Goal: Information Seeking & Learning: Learn about a topic

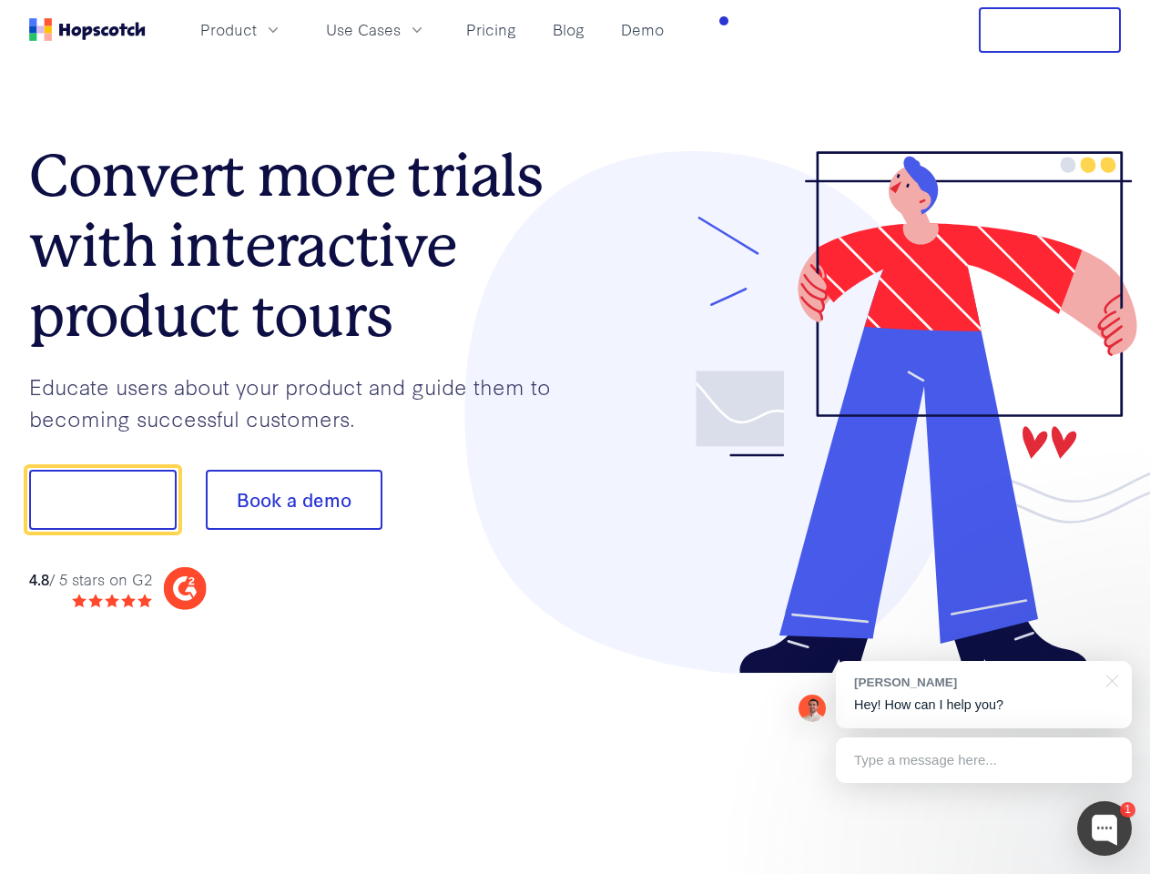
click at [575, 437] on div at bounding box center [848, 413] width 546 height 524
click at [257, 29] on span "Product" at bounding box center [228, 29] width 56 height 23
click at [401, 29] on span "Use Cases" at bounding box center [363, 29] width 75 height 23
click at [1050, 30] on button "Free Trial" at bounding box center [1050, 30] width 142 height 46
click at [102, 500] on button "Show me!" at bounding box center [103, 500] width 148 height 60
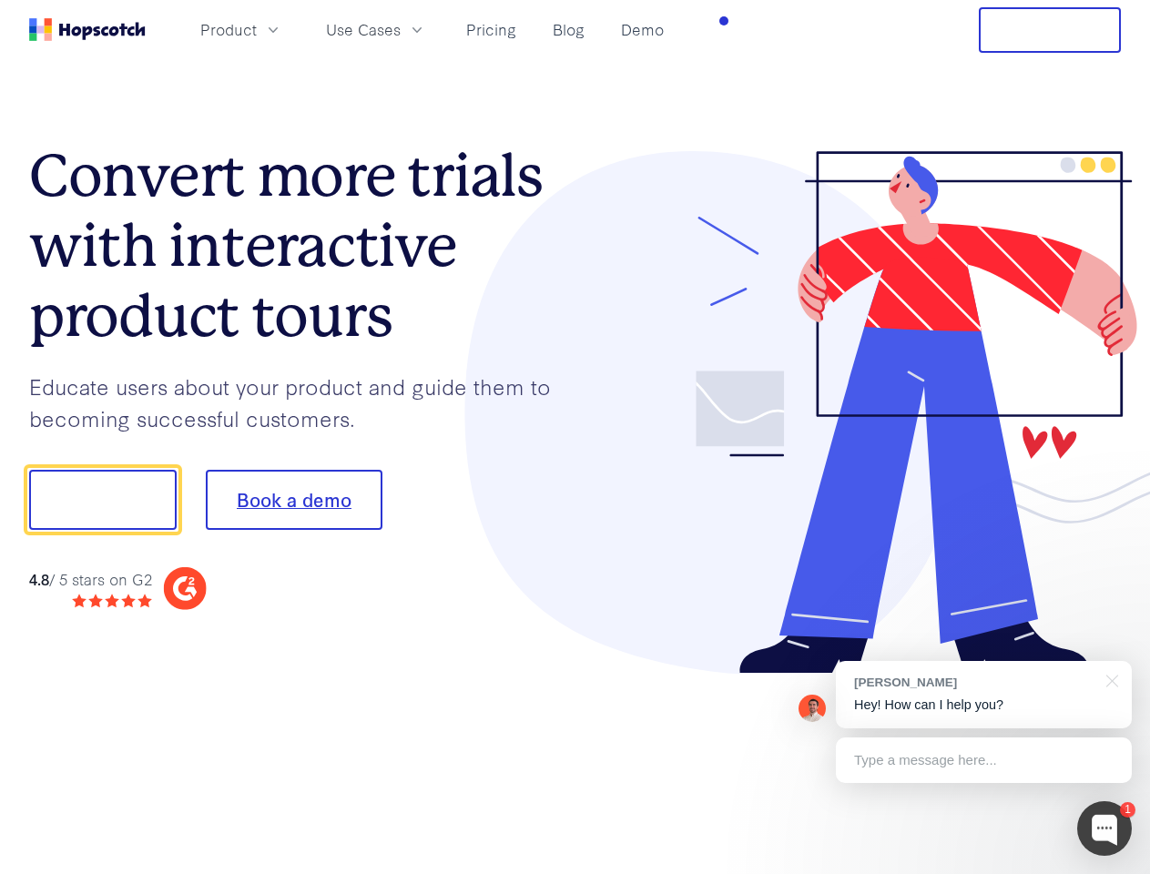
click at [293, 500] on button "Book a demo" at bounding box center [294, 500] width 177 height 60
click at [1105, 829] on div at bounding box center [1104, 828] width 55 height 55
click at [983, 695] on div "[PERSON_NAME] Hey! How can I help you?" at bounding box center [984, 694] width 296 height 67
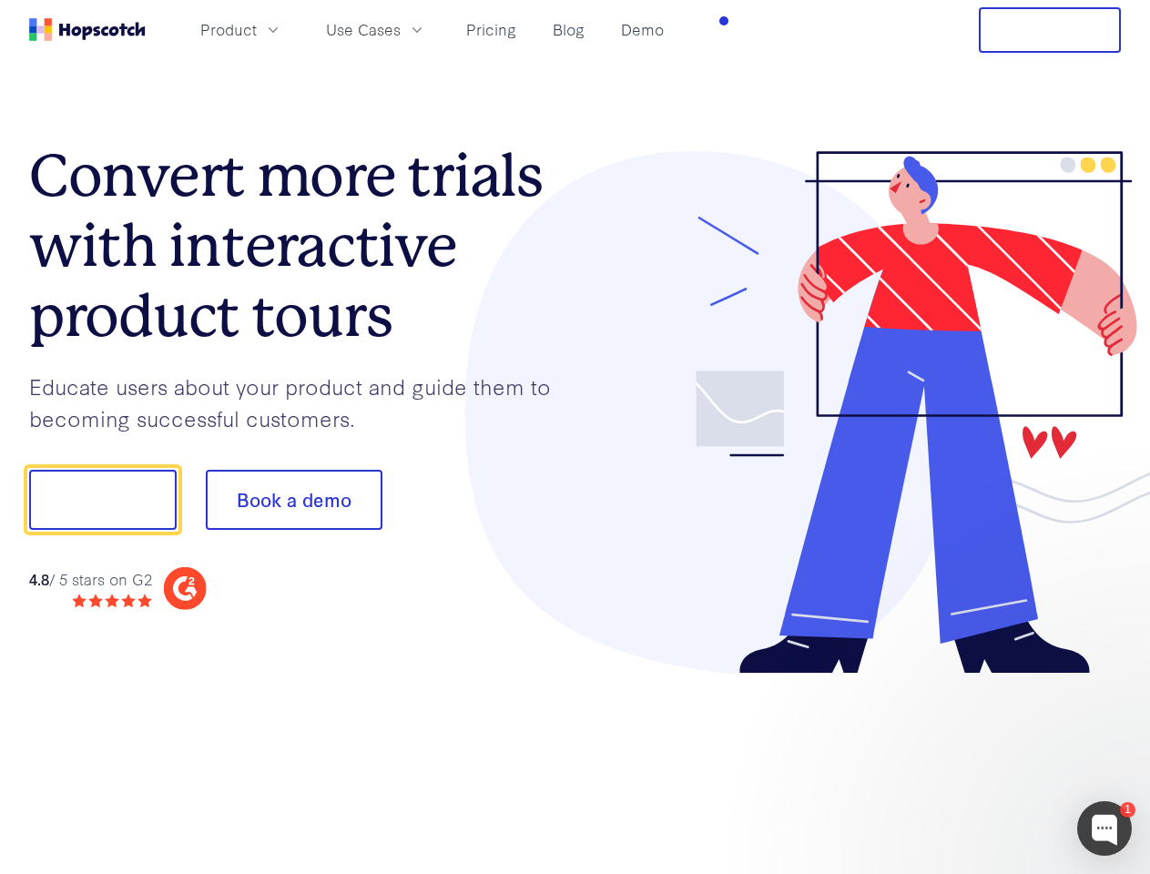
click at [1109, 679] on div at bounding box center [960, 497] width 341 height 607
click at [983, 760] on div at bounding box center [960, 497] width 341 height 607
